Goal: Information Seeking & Learning: Understand process/instructions

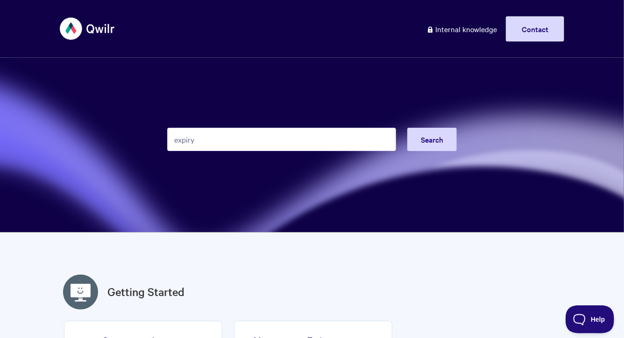
type input "expiry"
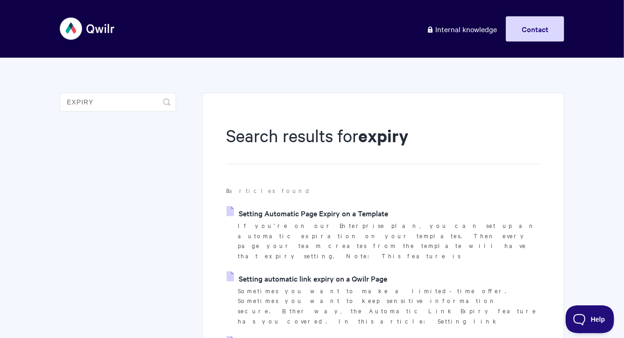
click at [324, 272] on link "Setting automatic link expiry on a Qwilr Page" at bounding box center [306, 279] width 161 height 14
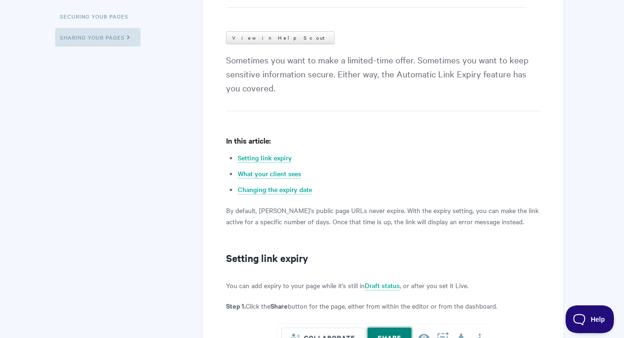
scroll to position [182, 0]
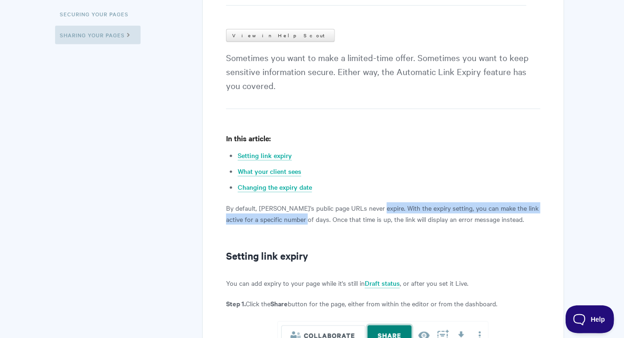
drag, startPoint x: 369, startPoint y: 210, endPoint x: 296, endPoint y: 218, distance: 73.8
click at [296, 218] on p "By default, Qwilr's public page URLs never expire. With the expiry setting, you…" at bounding box center [383, 214] width 314 height 22
copy p "With the expiry setting, you can make the link active for a specific number of …"
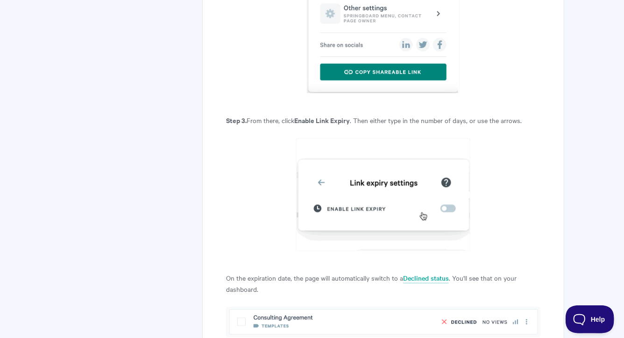
scroll to position [732, 0]
